Goal: Check status: Check status

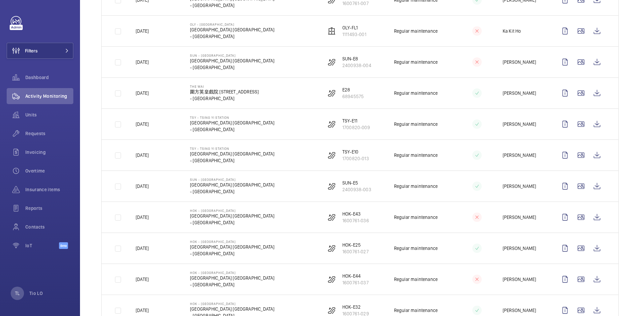
scroll to position [760, 0]
